Goal: Task Accomplishment & Management: Manage account settings

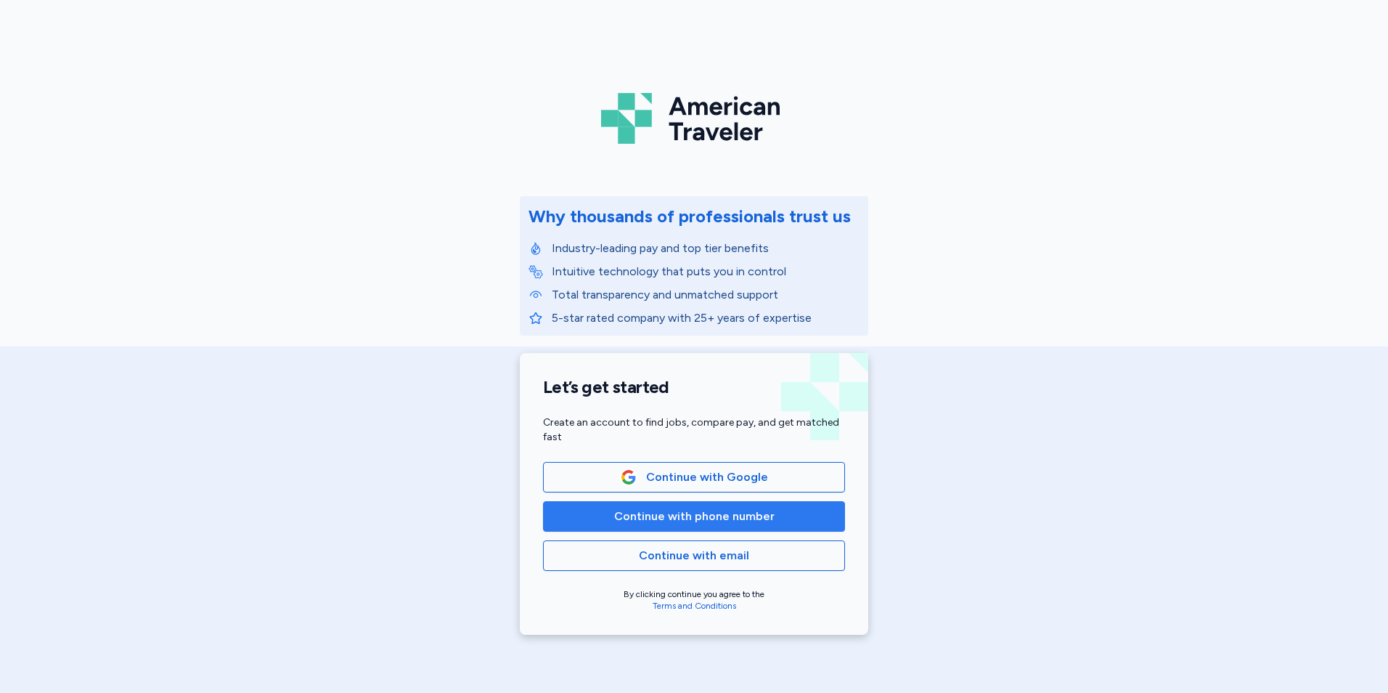
click at [632, 518] on span "Continue with phone number" at bounding box center [694, 516] width 160 height 17
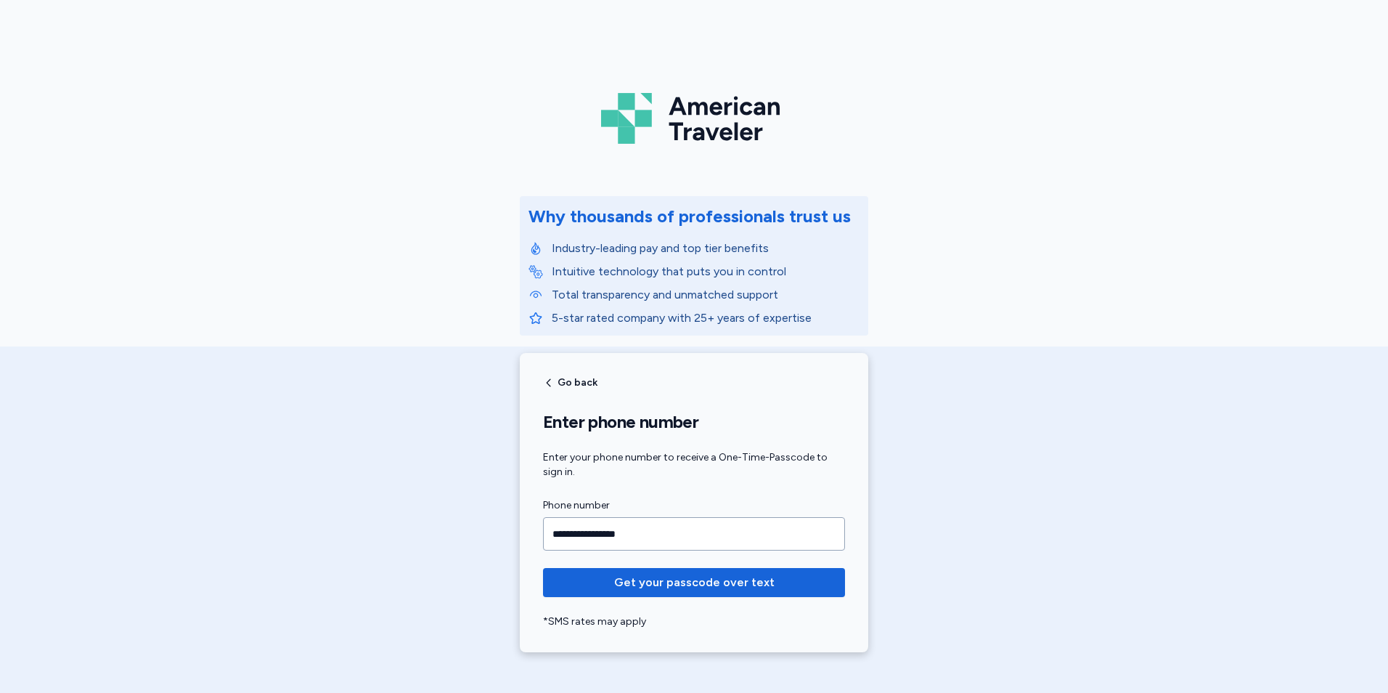
type input "**********"
click at [543, 568] on button "Get your passcode over text" at bounding box center [694, 582] width 302 height 29
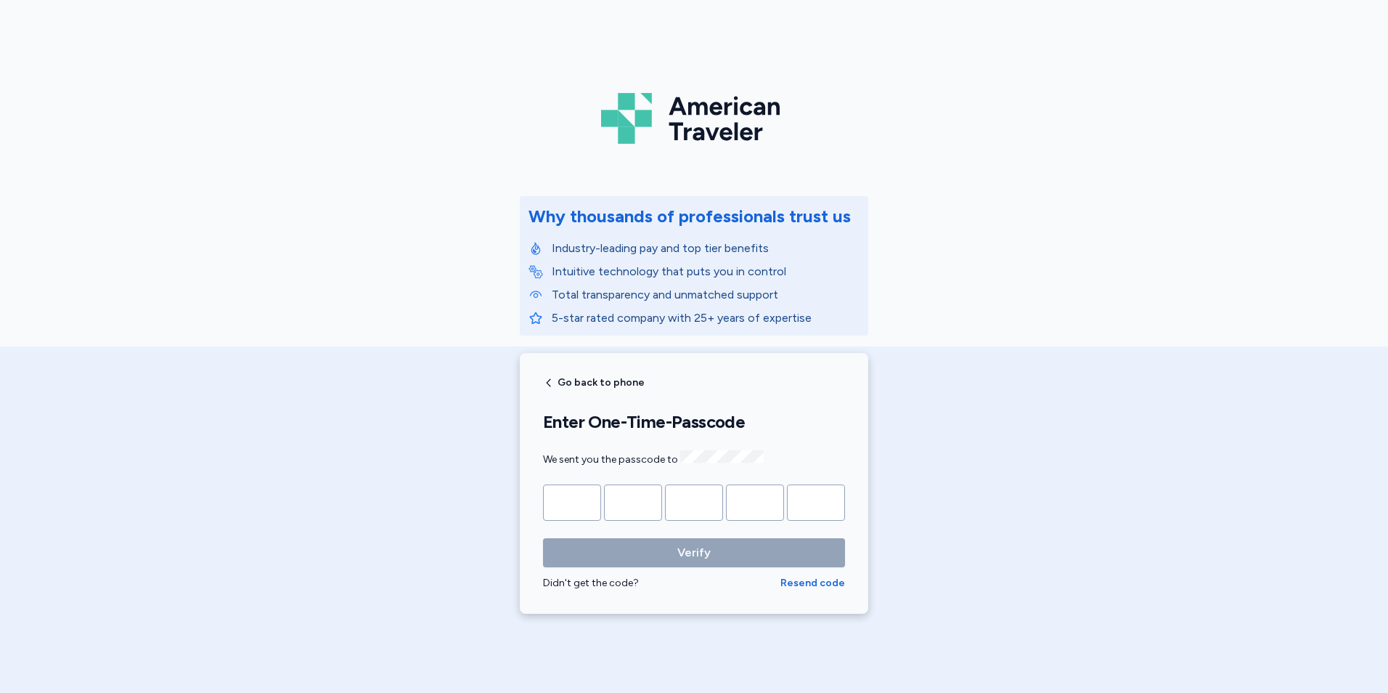
type input "*"
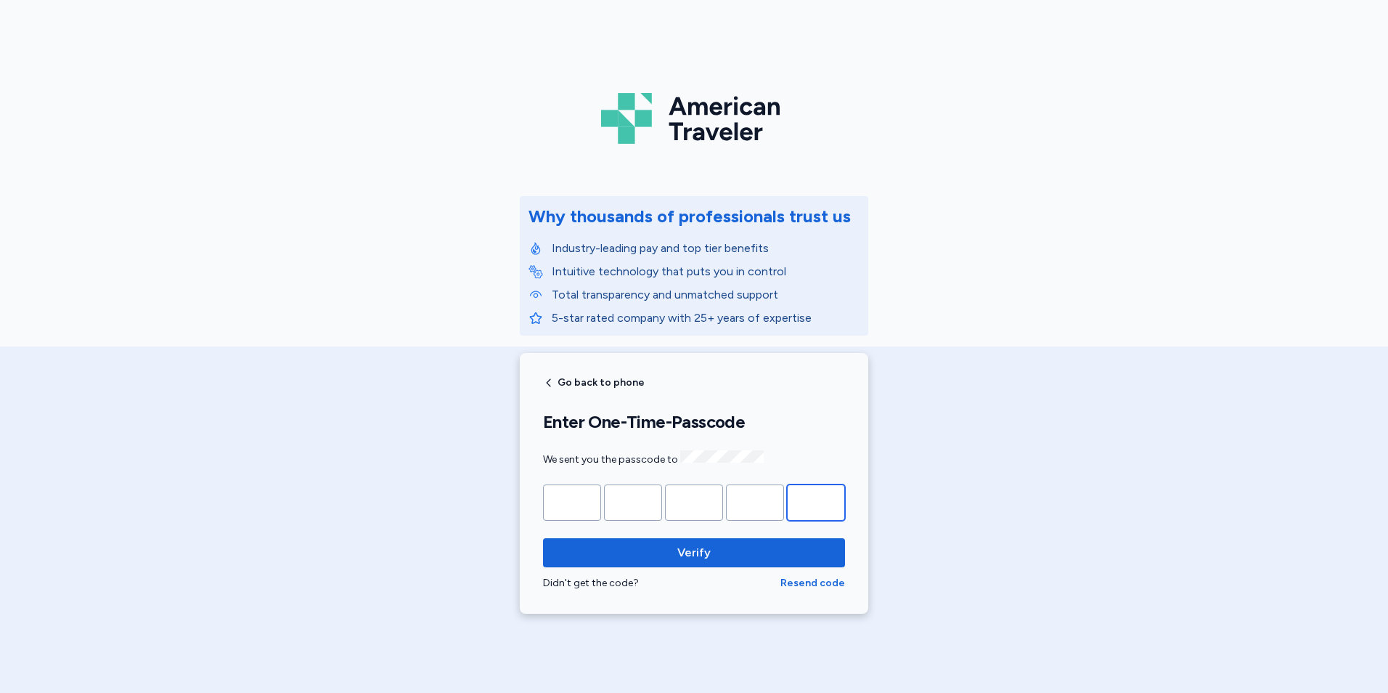
type input "*"
click at [543, 538] on button "Verify" at bounding box center [694, 552] width 302 height 29
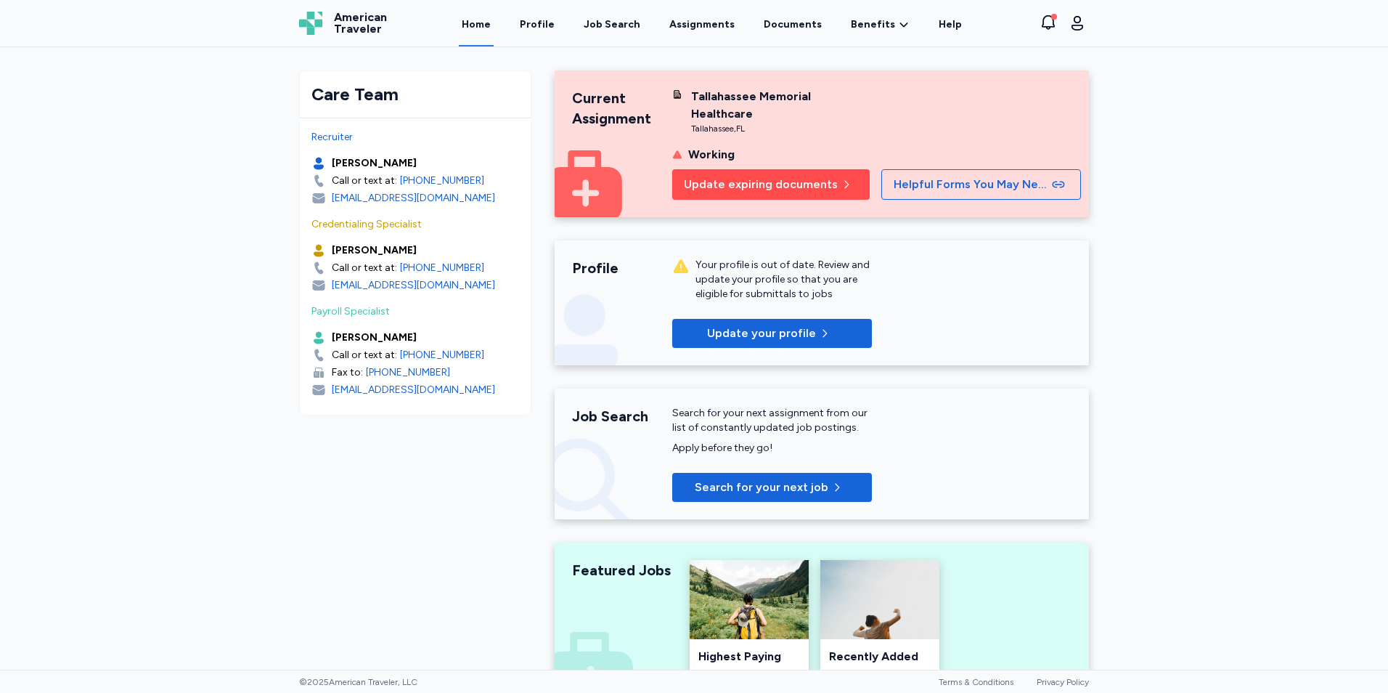
click at [770, 176] on span "Update expiring documents" at bounding box center [761, 184] width 154 height 17
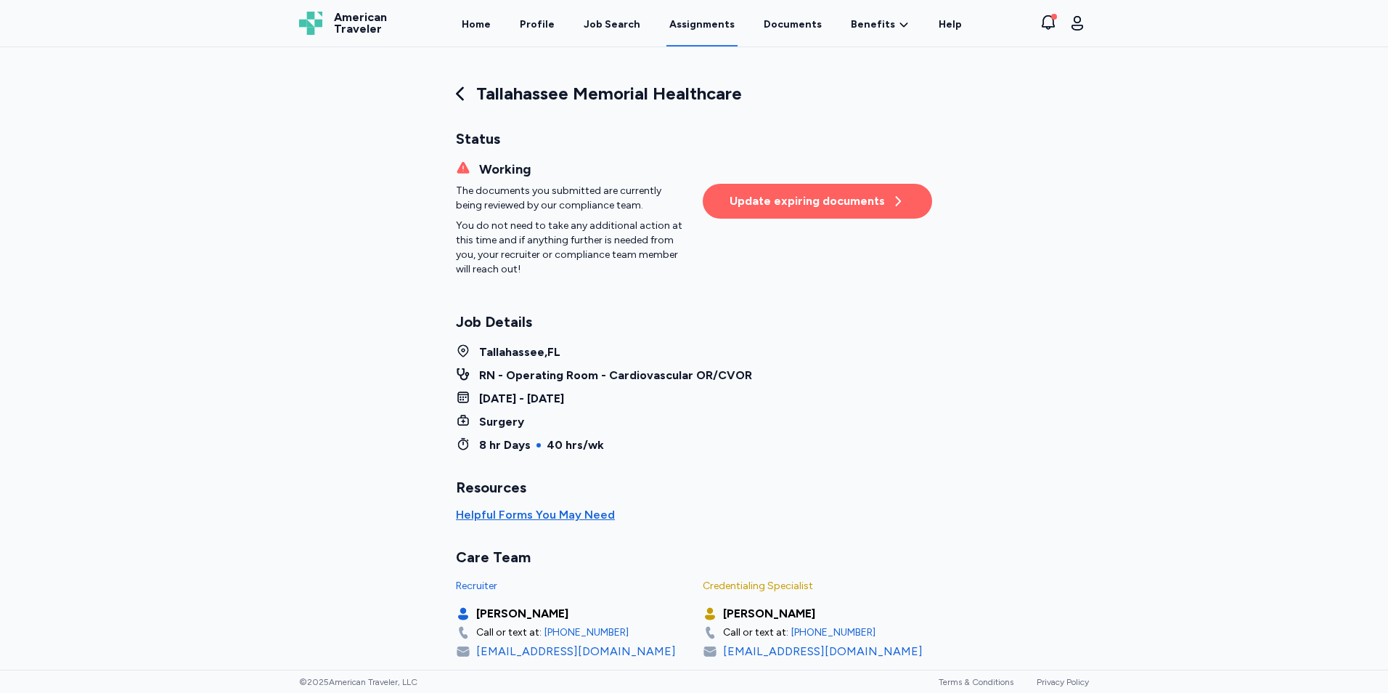
click at [831, 205] on div "Update expiring documents" at bounding box center [818, 200] width 176 height 17
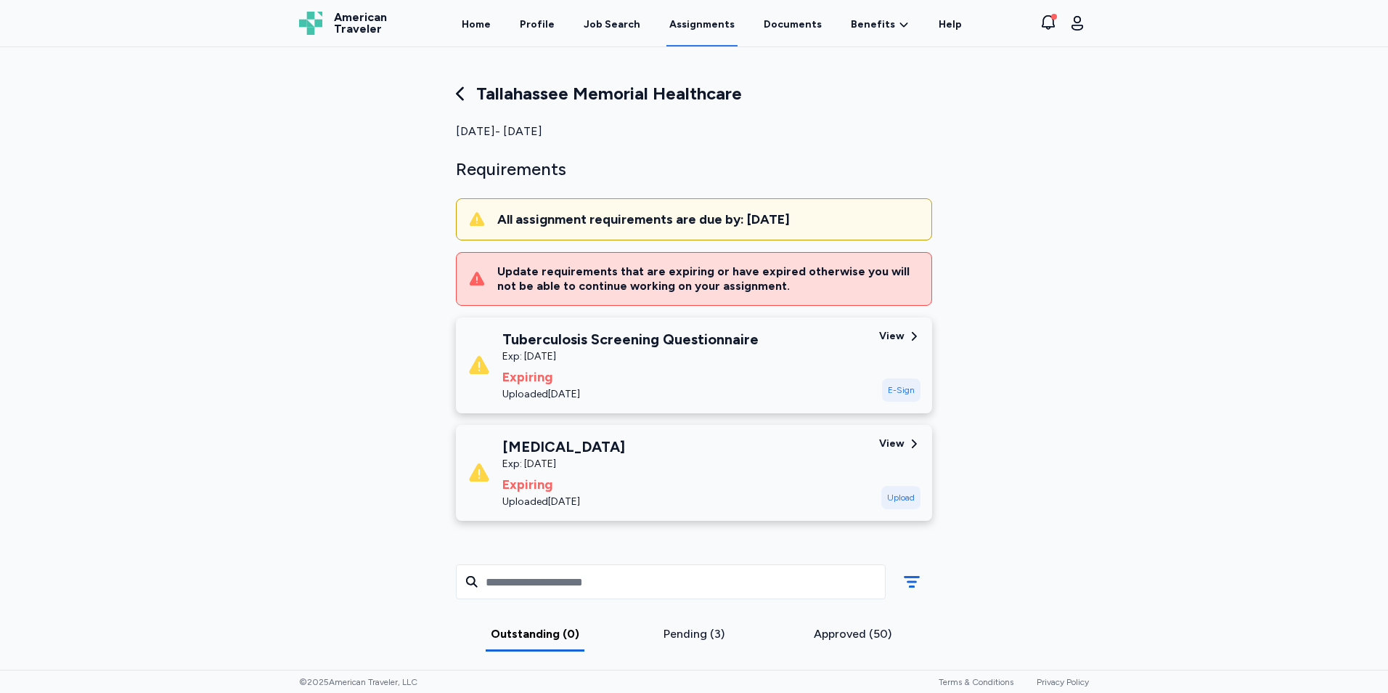
click at [890, 336] on div "View" at bounding box center [891, 336] width 25 height 15
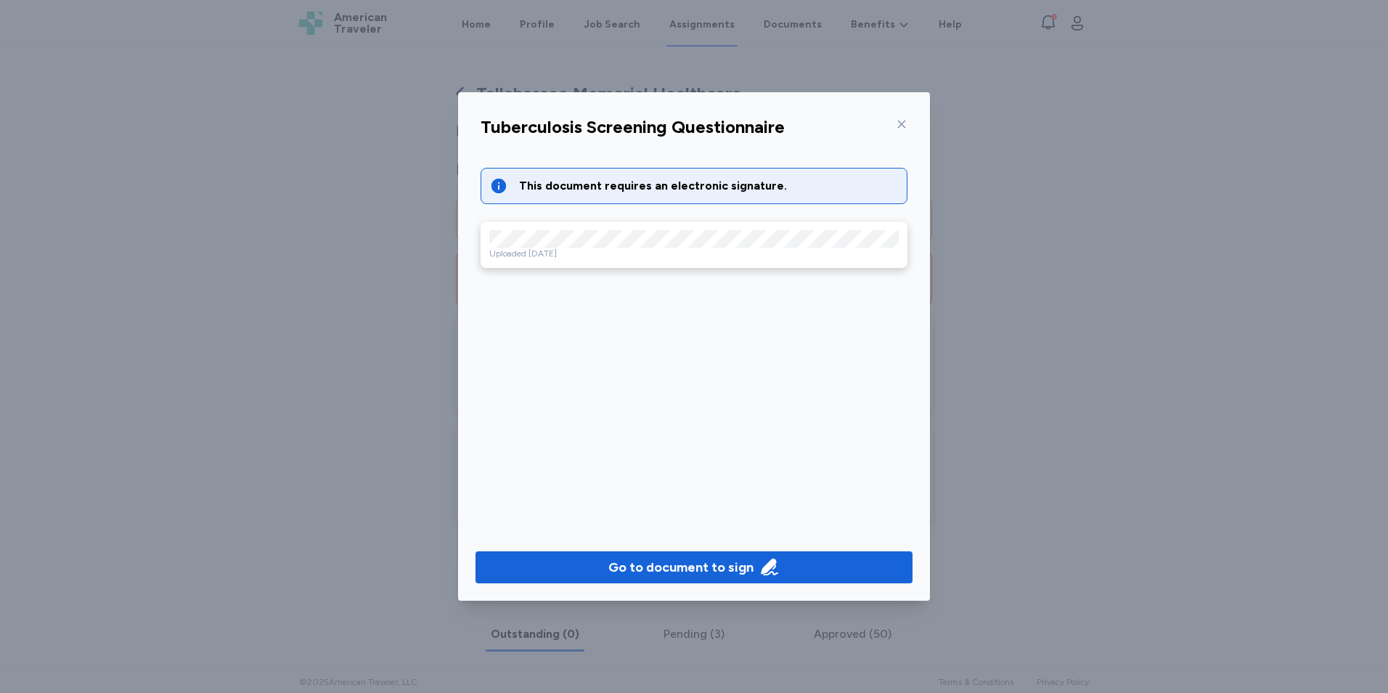
click at [901, 121] on icon at bounding box center [902, 124] width 12 height 12
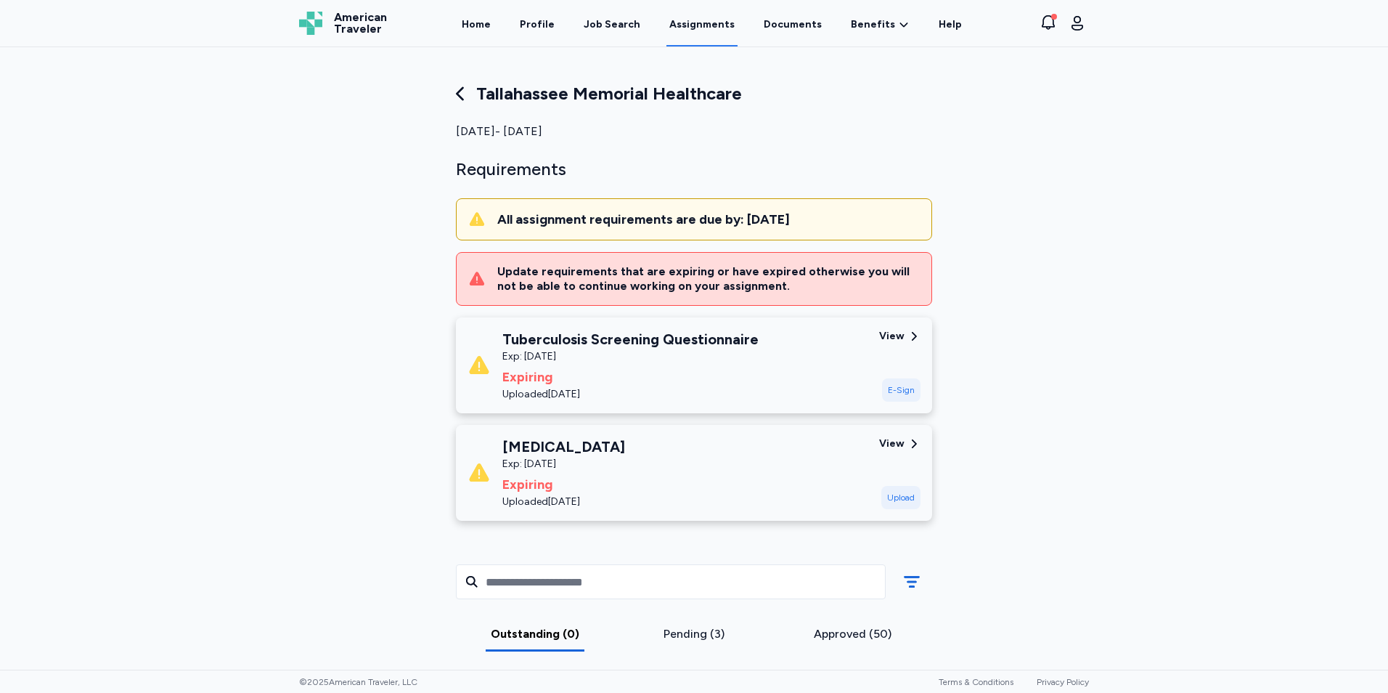
click at [625, 475] on div "Expiring" at bounding box center [564, 484] width 123 height 20
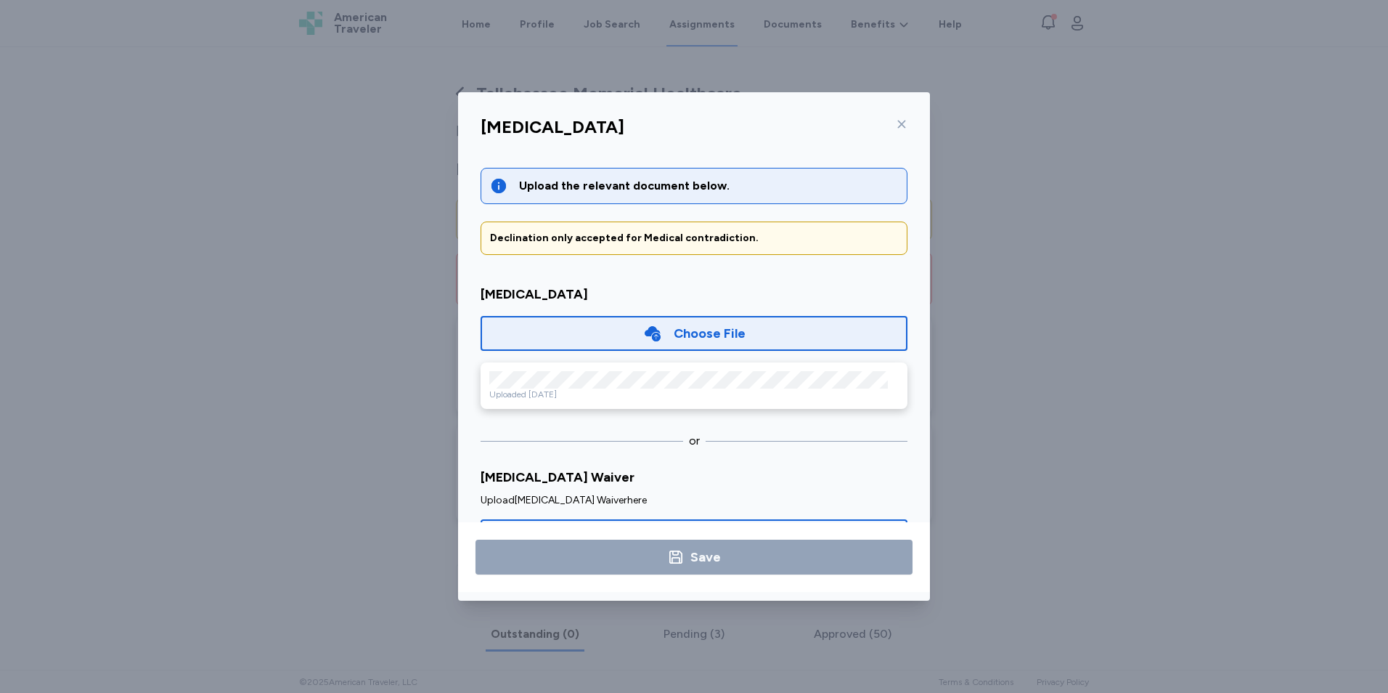
click at [900, 121] on icon at bounding box center [902, 124] width 12 height 12
